Goal: Task Accomplishment & Management: Manage account settings

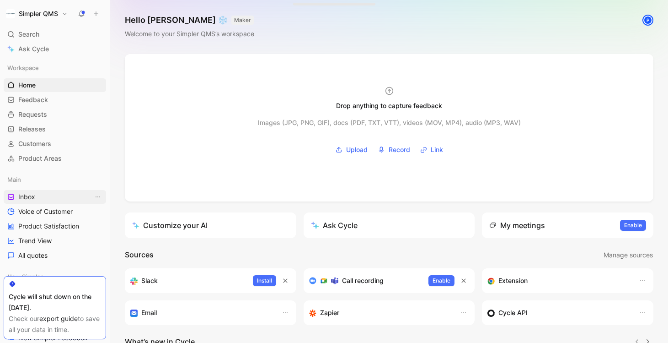
click at [35, 202] on link "Inbox" at bounding box center [55, 197] width 102 height 14
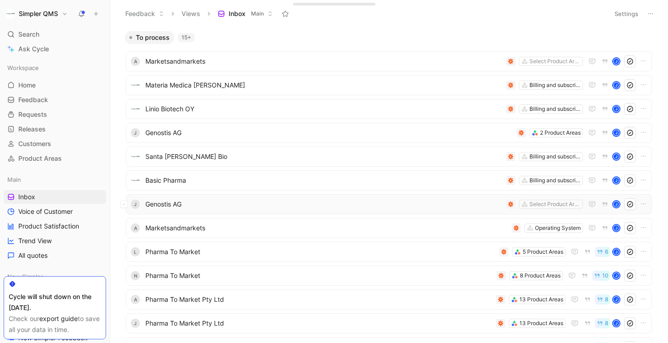
click at [182, 211] on div "J Genostis AG Select Product Areas J" at bounding box center [389, 204] width 526 height 20
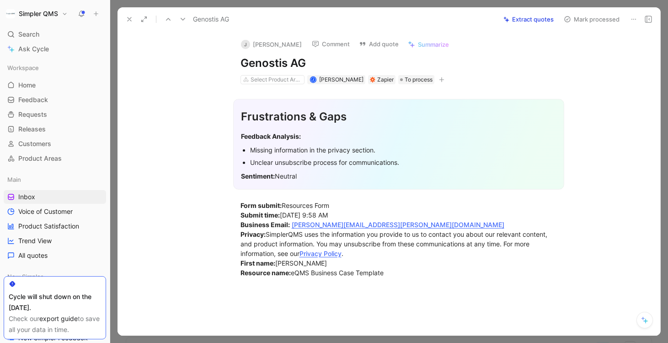
click at [132, 17] on icon at bounding box center [129, 19] width 7 height 7
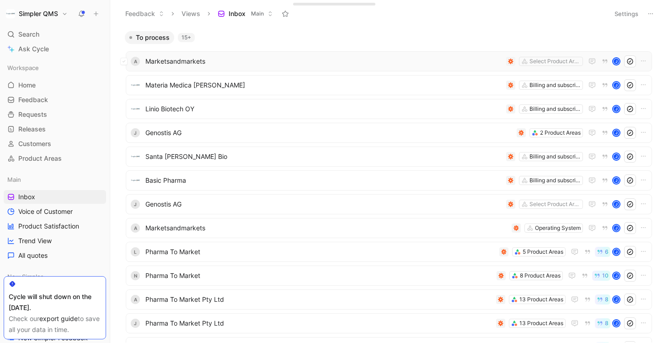
click at [239, 67] on div "A Marketsandmarkets Select Product Areas J" at bounding box center [389, 61] width 520 height 12
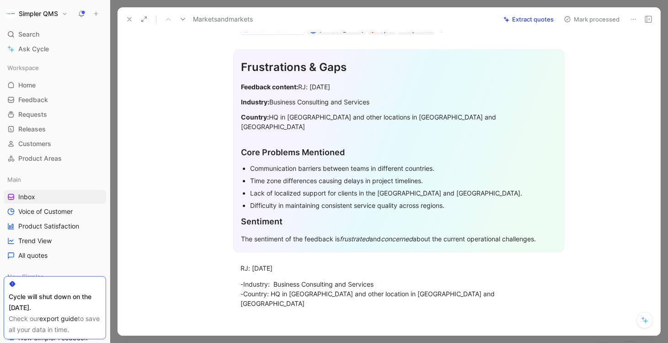
scroll to position [115, 0]
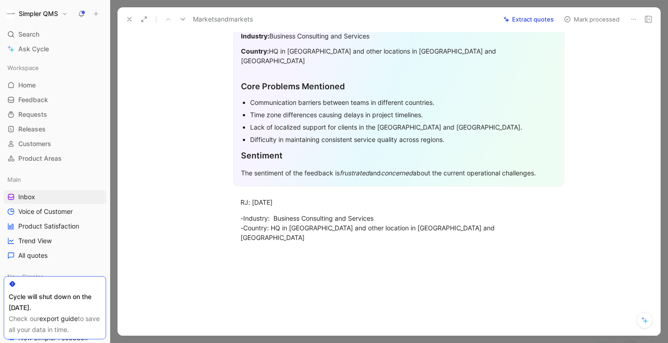
click at [127, 21] on icon at bounding box center [129, 19] width 7 height 7
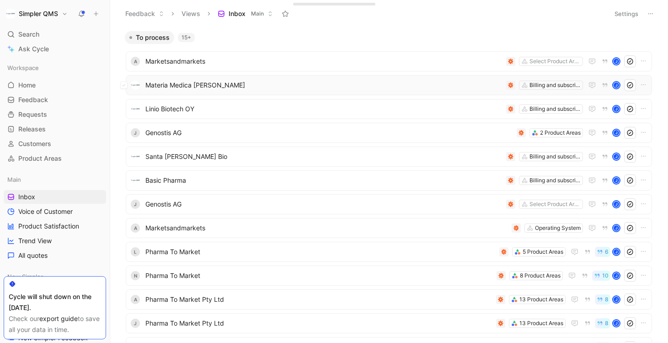
click at [170, 91] on div "Materia Medica [PERSON_NAME] Billing and subscription management J" at bounding box center [389, 85] width 526 height 20
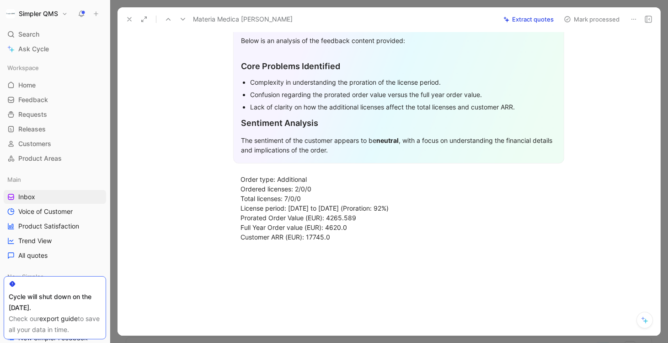
scroll to position [97, 0]
click at [128, 19] on icon at bounding box center [129, 19] width 7 height 7
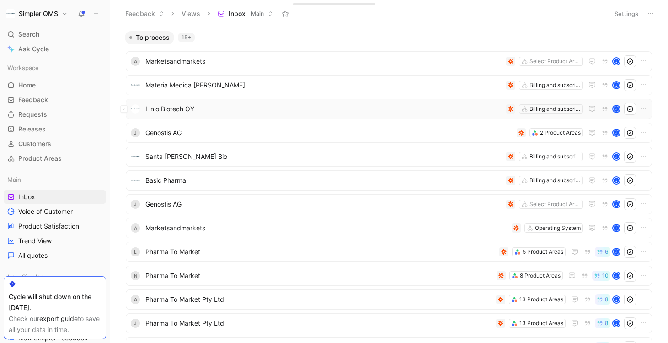
click at [178, 112] on span "Linio Biotech OY" at bounding box center [323, 108] width 357 height 11
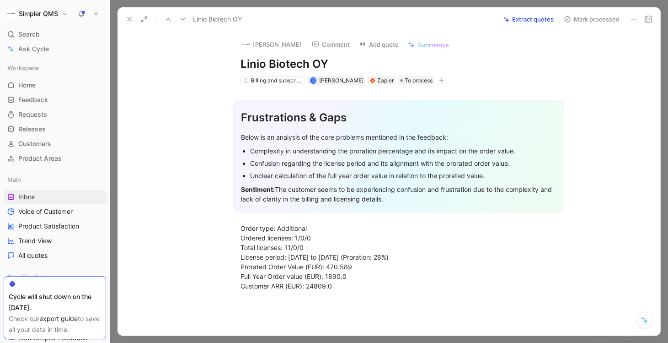
click at [129, 17] on icon at bounding box center [129, 19] width 7 height 7
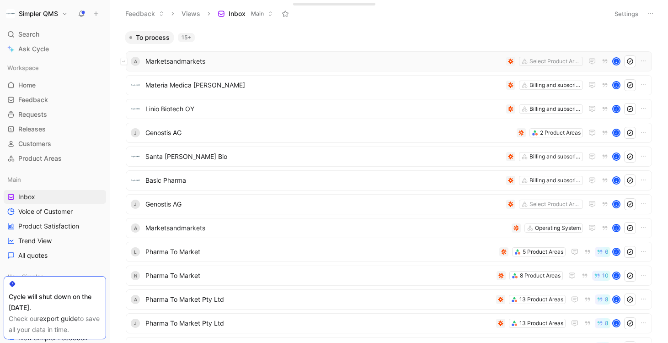
click at [126, 60] on button at bounding box center [123, 61] width 7 height 7
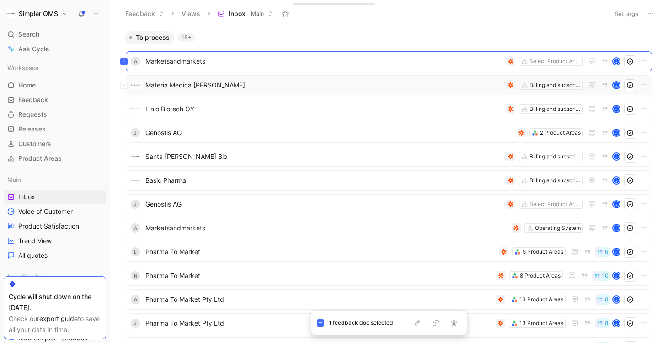
click at [126, 84] on button at bounding box center [123, 84] width 7 height 7
click at [126, 110] on button at bounding box center [123, 108] width 7 height 7
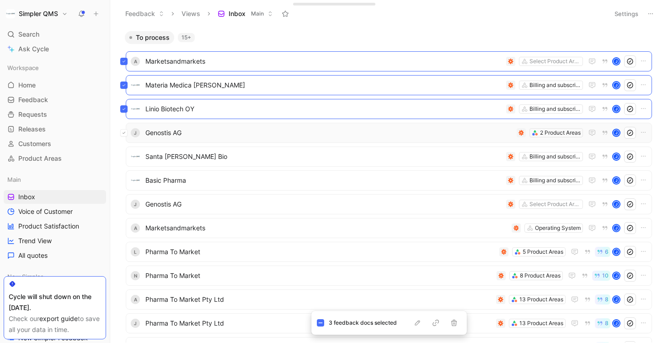
click at [125, 134] on icon at bounding box center [124, 133] width 4 height 4
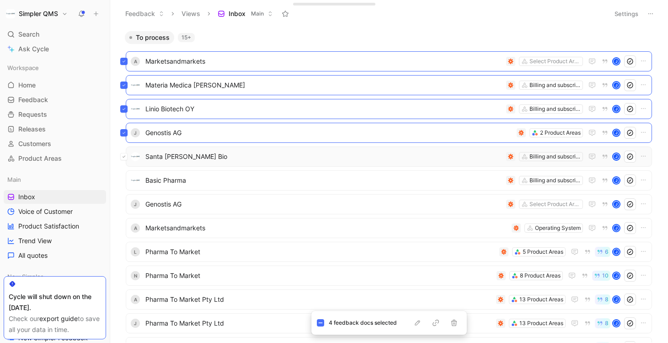
click at [125, 158] on icon at bounding box center [124, 157] width 4 height 4
click at [125, 182] on button at bounding box center [123, 180] width 7 height 7
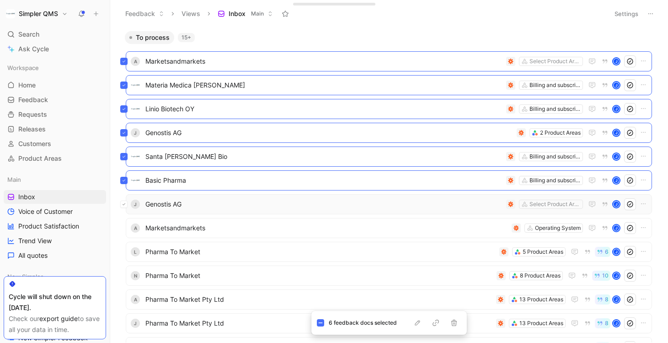
click at [126, 203] on button at bounding box center [123, 203] width 7 height 7
click at [127, 229] on button at bounding box center [123, 227] width 7 height 7
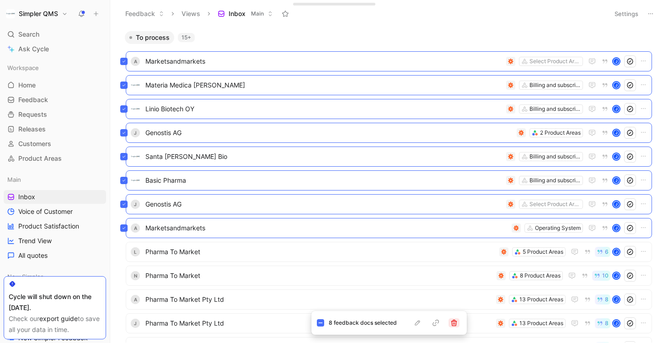
click at [457, 325] on icon "button" at bounding box center [453, 322] width 7 height 7
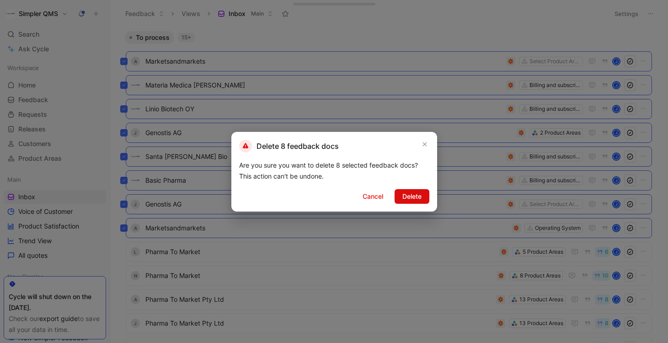
click at [416, 196] on span "Delete" at bounding box center [411, 196] width 19 height 11
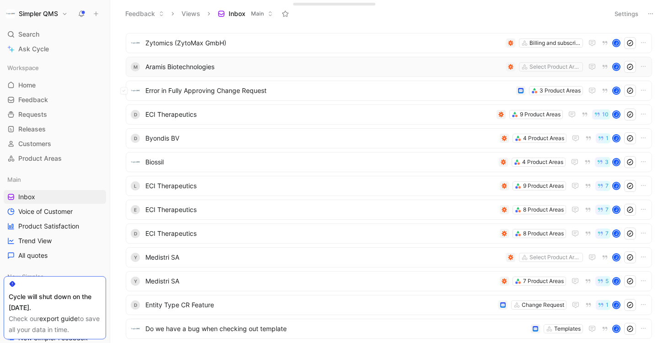
scroll to position [142, 0]
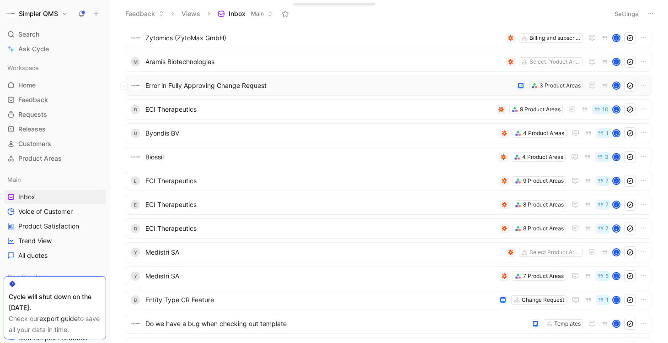
click at [359, 86] on span "Error in Fully Approving Change Request" at bounding box center [328, 85] width 367 height 11
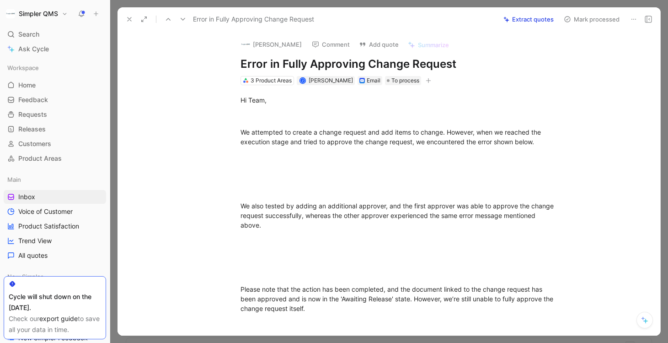
click at [129, 16] on icon at bounding box center [129, 19] width 7 height 7
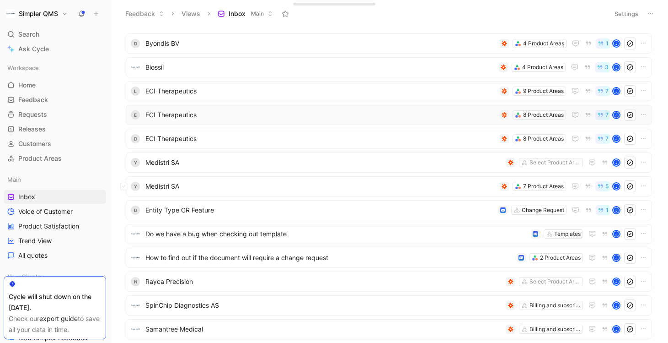
scroll to position [232, 0]
click at [263, 212] on span "Entity Type CR Feature" at bounding box center [319, 209] width 349 height 11
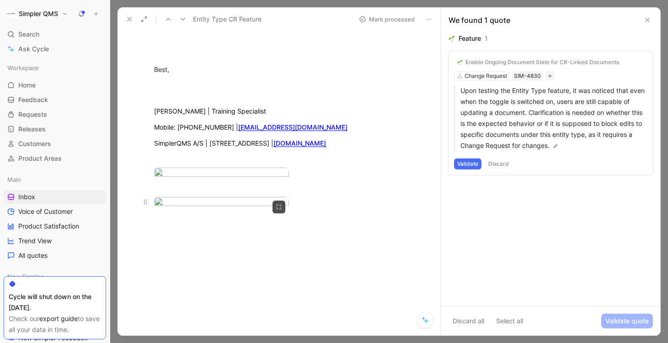
scroll to position [395, 0]
click at [130, 19] on icon at bounding box center [129, 19] width 7 height 7
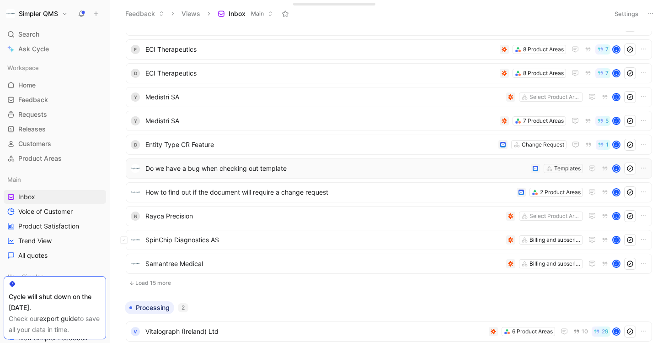
scroll to position [304, 0]
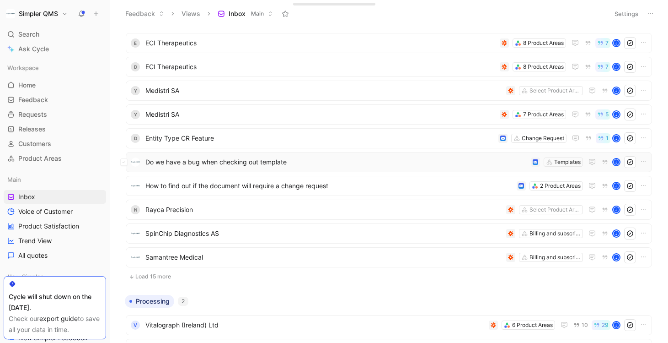
click at [349, 160] on span "Do we have a bug when checking out template" at bounding box center [336, 161] width 382 height 11
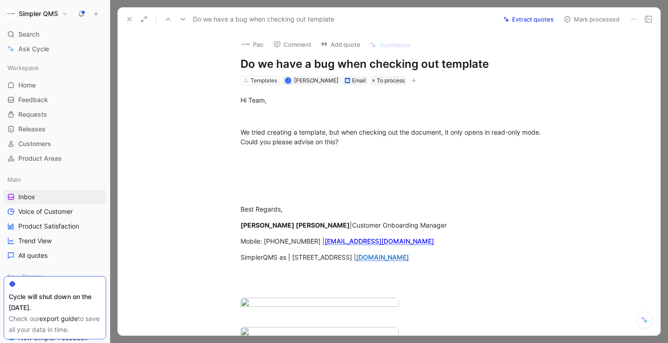
click at [129, 21] on icon at bounding box center [129, 19] width 7 height 7
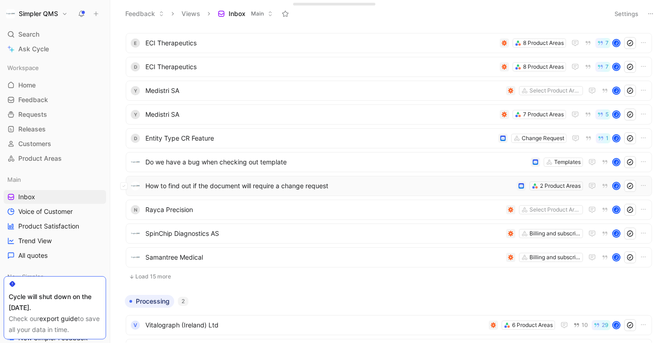
click at [355, 189] on span "How to find out if the document will require a change request" at bounding box center [329, 185] width 368 height 11
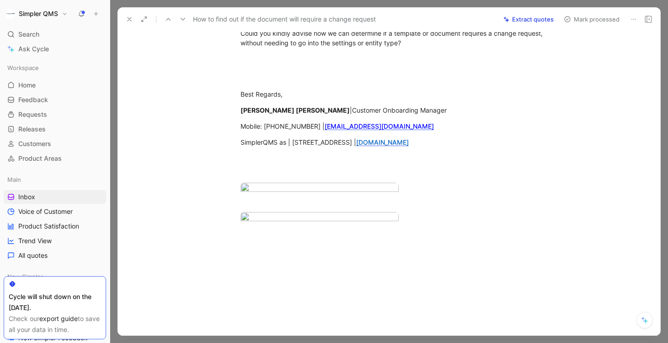
scroll to position [216, 0]
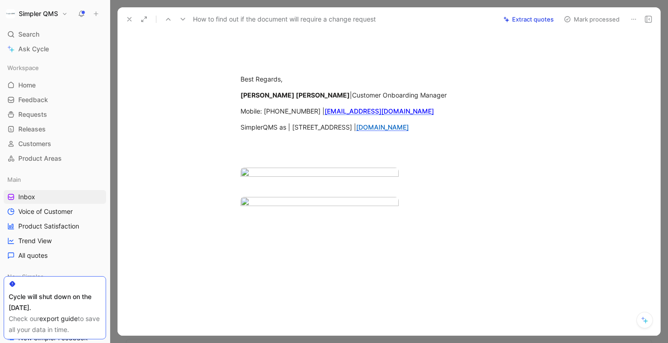
click at [129, 18] on use at bounding box center [130, 19] width 4 height 4
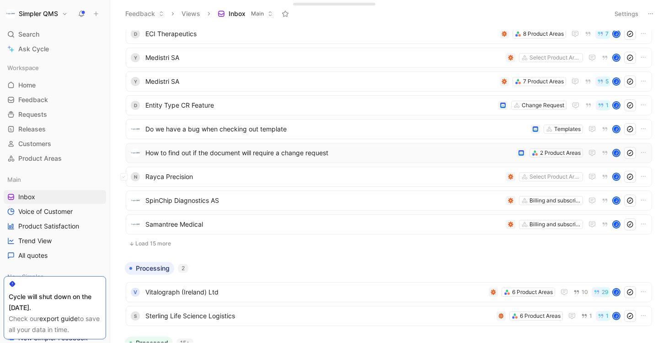
scroll to position [341, 0]
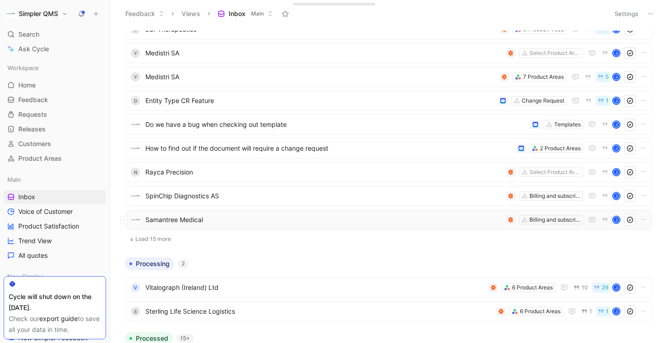
click at [180, 214] on span "Samantree Medical" at bounding box center [323, 219] width 357 height 11
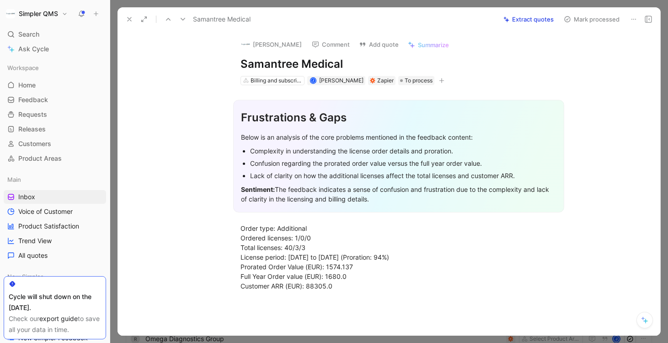
click at [126, 18] on icon at bounding box center [129, 19] width 7 height 7
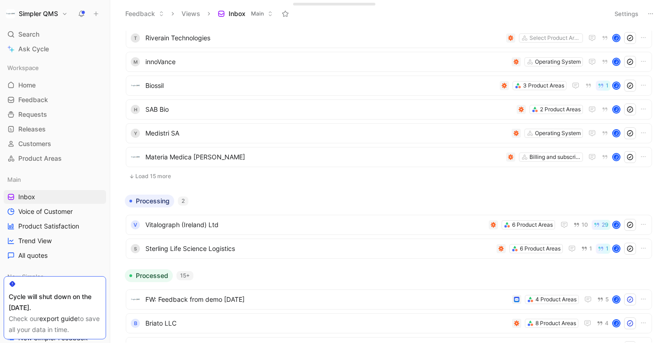
scroll to position [761, 0]
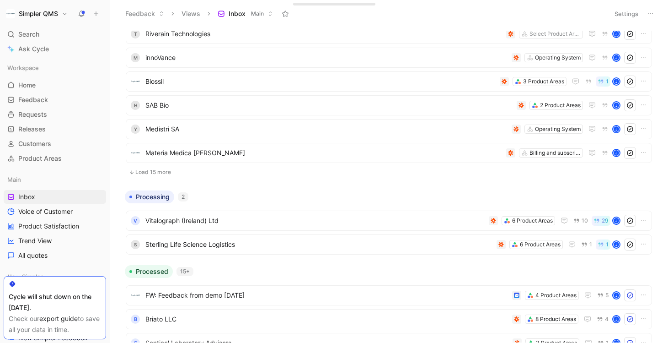
click at [150, 171] on button "Load 15 more" at bounding box center [389, 171] width 526 height 11
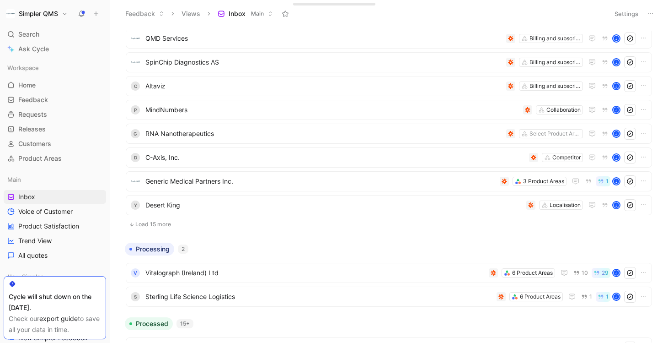
scroll to position [1068, 0]
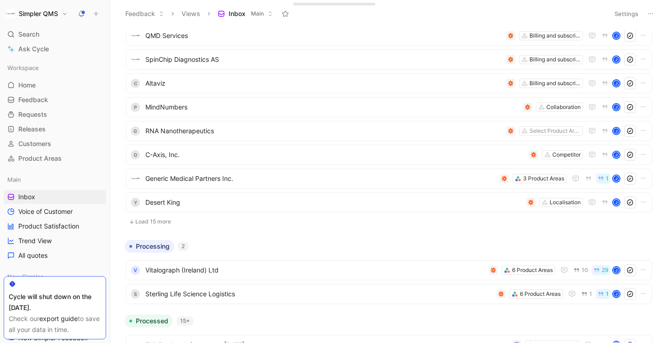
click at [166, 221] on button "Load 15 more" at bounding box center [389, 221] width 526 height 11
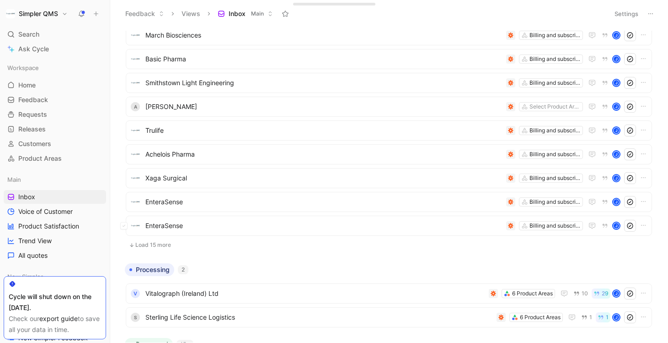
scroll to position [1414, 0]
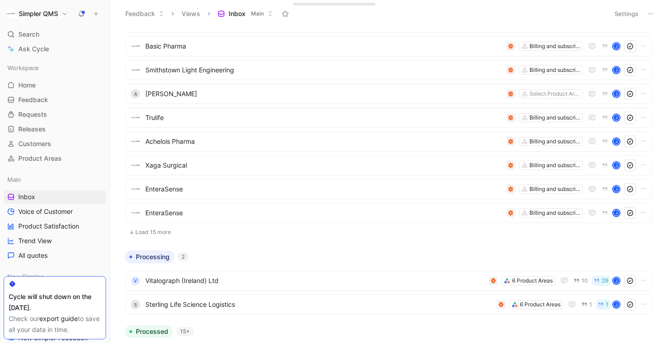
click at [217, 229] on button "Load 15 more" at bounding box center [389, 231] width 526 height 11
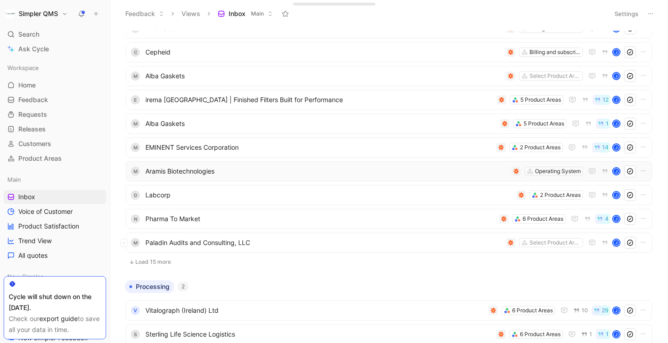
scroll to position [1742, 0]
click at [259, 257] on button "Load 15 more" at bounding box center [389, 260] width 526 height 11
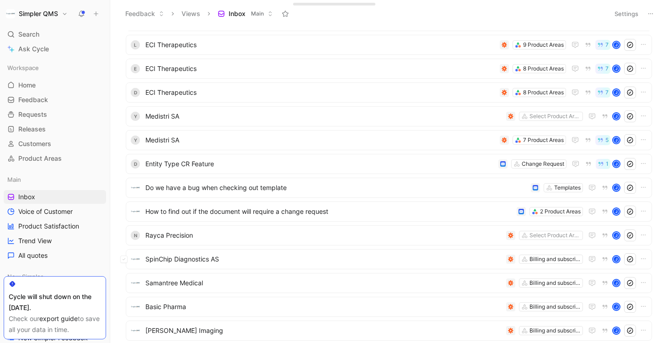
scroll to position [278, 0]
click at [36, 34] on span "Search" at bounding box center [28, 34] width 21 height 11
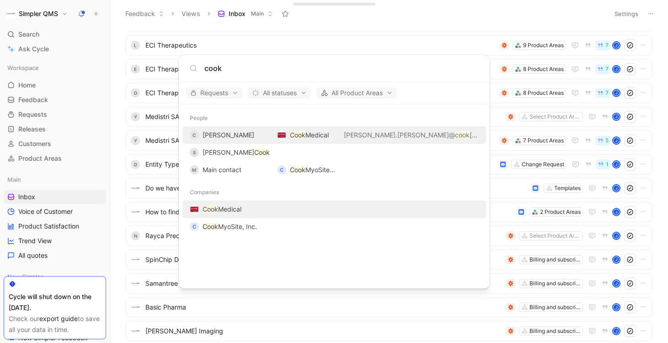
type input "cook"
click at [238, 208] on span "Medical" at bounding box center [229, 209] width 23 height 8
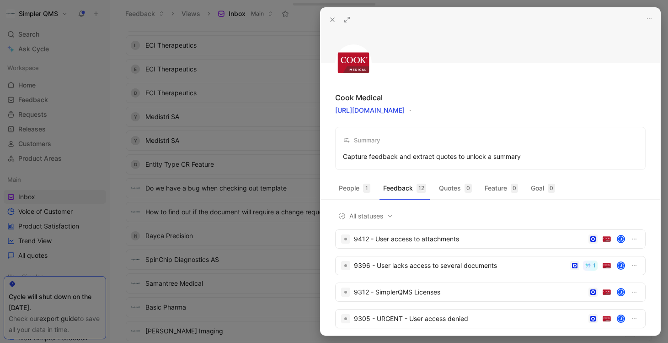
click at [332, 20] on use at bounding box center [333, 20] width 4 height 4
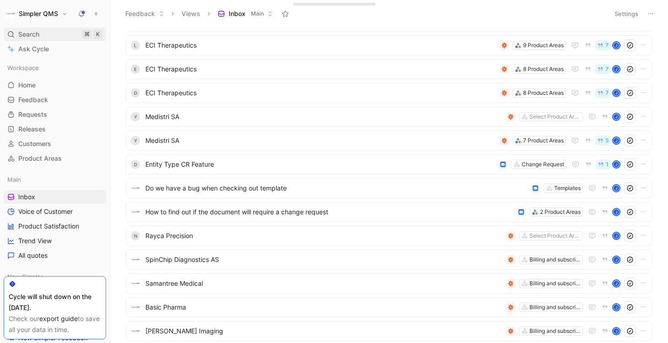
click at [39, 31] on span "Search" at bounding box center [28, 34] width 21 height 11
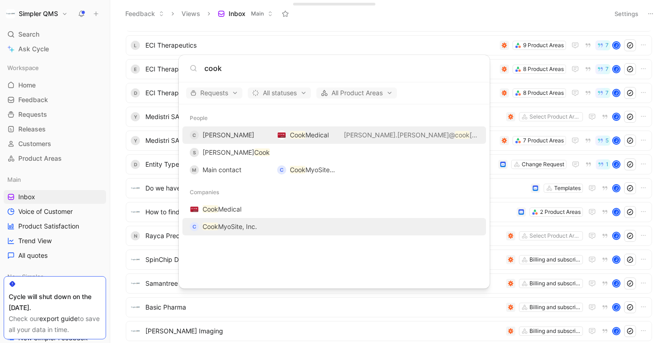
type input "cook"
click at [219, 224] on span "MyoSite, Inc." at bounding box center [237, 226] width 39 height 8
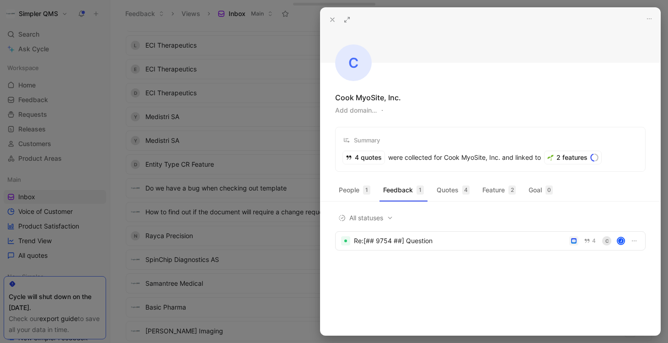
click at [334, 16] on icon at bounding box center [332, 19] width 7 height 7
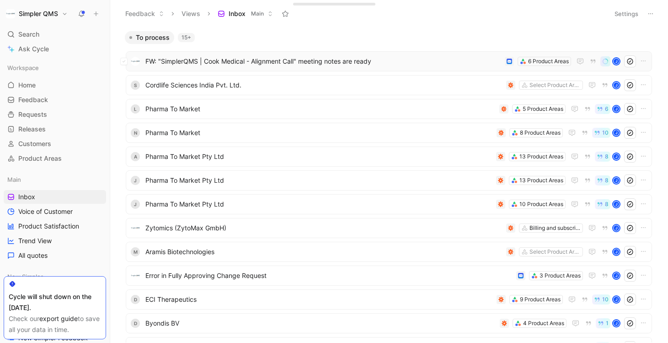
click at [348, 68] on div "FW: "SimplerQMS | Cook Medical - Alignment Call" meeting notes are ready 6 Prod…" at bounding box center [389, 61] width 526 height 20
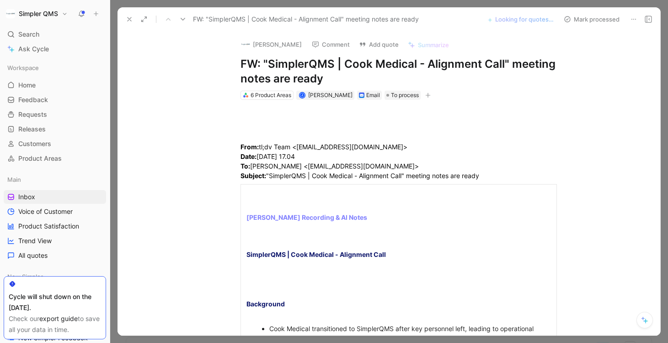
click at [129, 17] on icon at bounding box center [129, 19] width 7 height 7
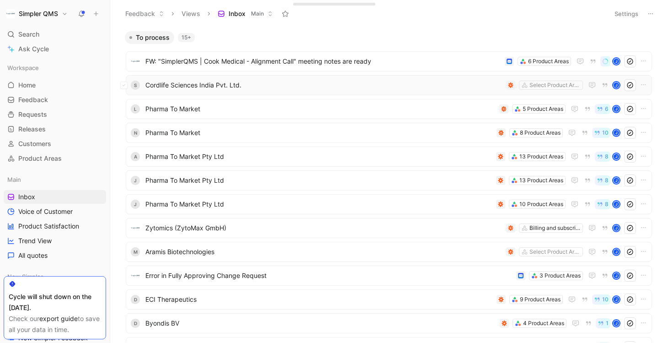
click at [252, 84] on span "Cordlife Sciences India Pvt. Ltd." at bounding box center [323, 85] width 357 height 11
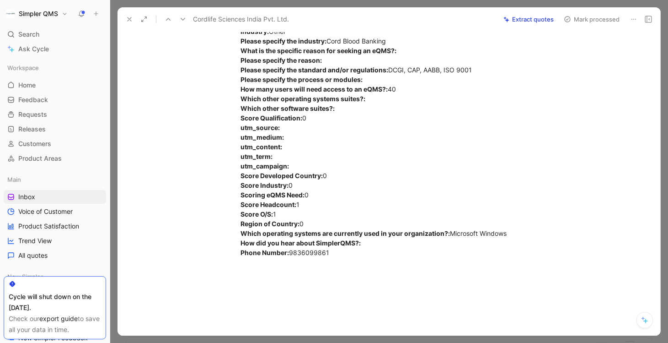
scroll to position [376, 0]
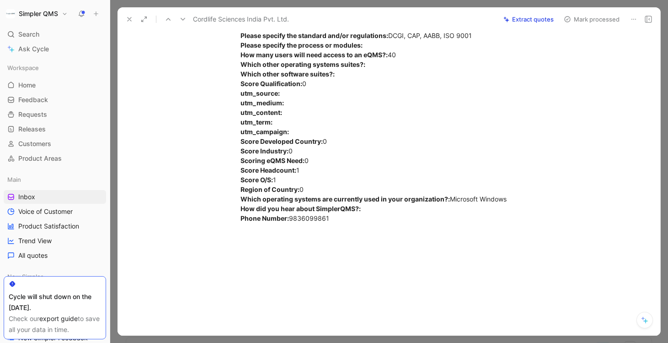
click at [632, 20] on icon at bounding box center [633, 19] width 7 height 7
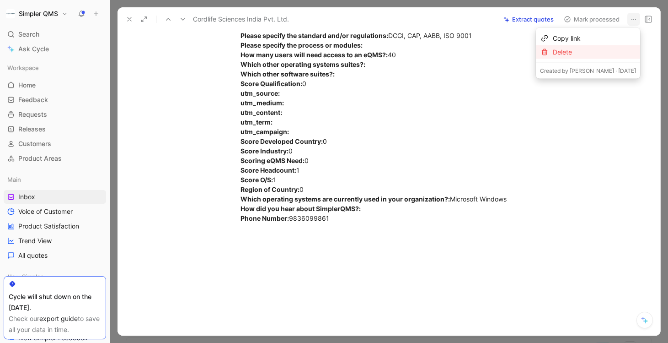
click at [588, 50] on div "Delete" at bounding box center [594, 52] width 83 height 11
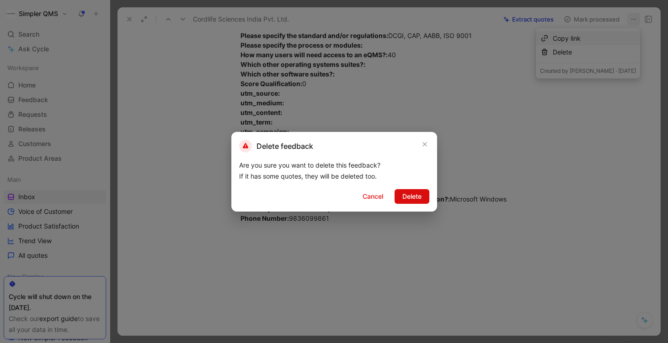
click at [416, 195] on span "Delete" at bounding box center [411, 196] width 19 height 11
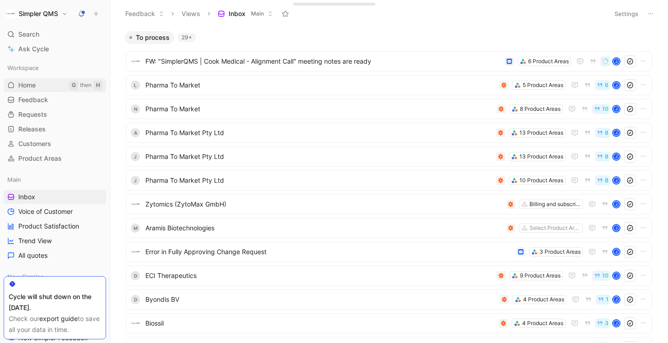
click at [23, 85] on span "Home" at bounding box center [26, 84] width 17 height 9
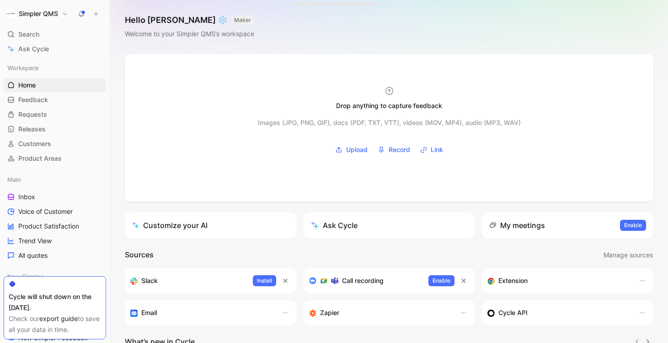
click at [61, 319] on link "export guide" at bounding box center [58, 318] width 38 height 8
